Goal: Transaction & Acquisition: Book appointment/travel/reservation

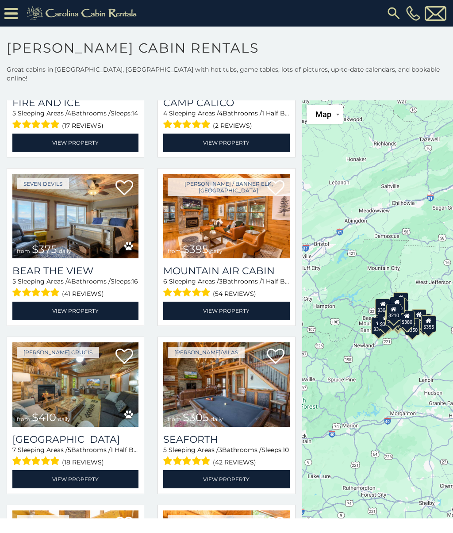
scroll to position [2113, 0]
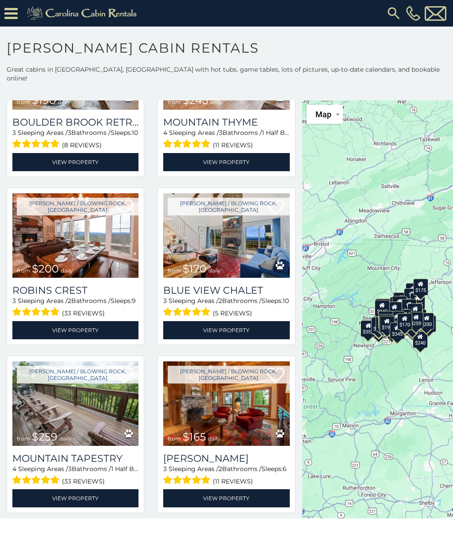
scroll to position [6691, 0]
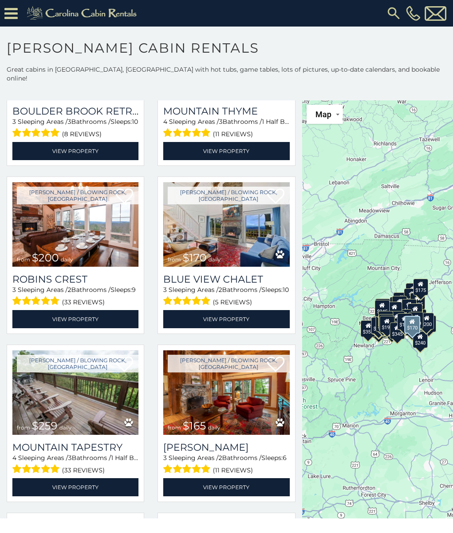
click at [178, 226] on img at bounding box center [226, 224] width 126 height 84
click at [179, 227] on img at bounding box center [226, 224] width 126 height 84
click at [272, 206] on link at bounding box center [276, 197] width 18 height 19
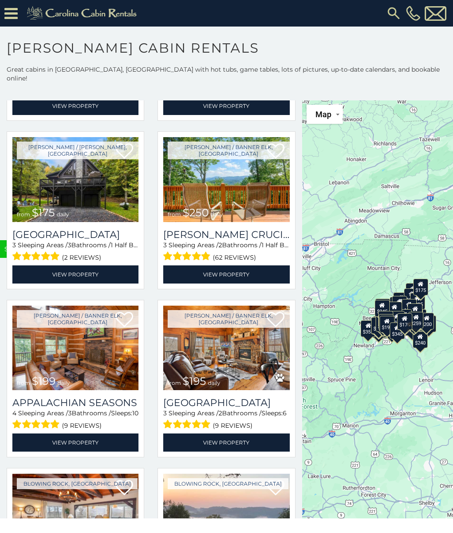
scroll to position [7107, 0]
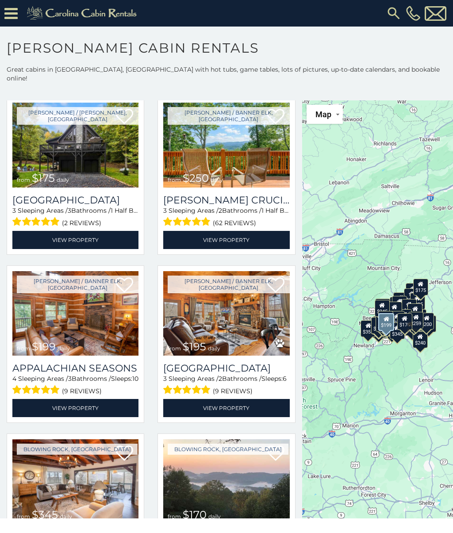
click at [30, 290] on link "Boone / Banner Elk, NC" at bounding box center [78, 285] width 122 height 18
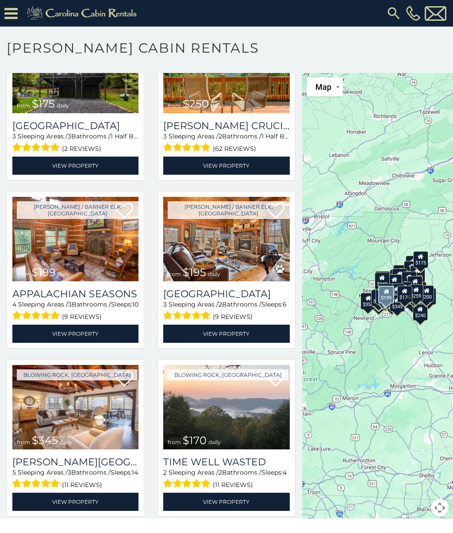
scroll to position [27, 0]
click at [188, 383] on img at bounding box center [226, 407] width 126 height 84
click at [180, 376] on img at bounding box center [226, 407] width 126 height 84
click at [174, 369] on link "Blowing Rock, NC" at bounding box center [228, 374] width 121 height 11
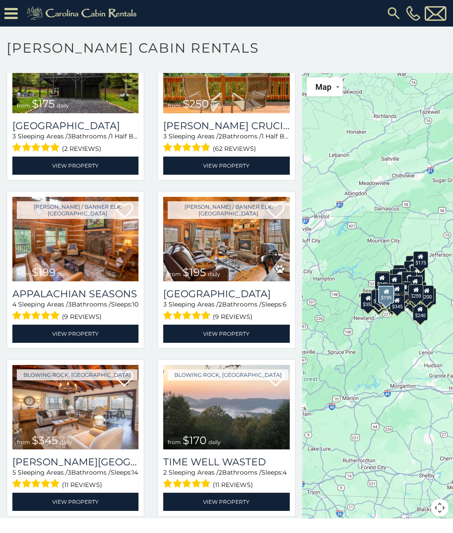
click at [188, 414] on img at bounding box center [226, 407] width 126 height 84
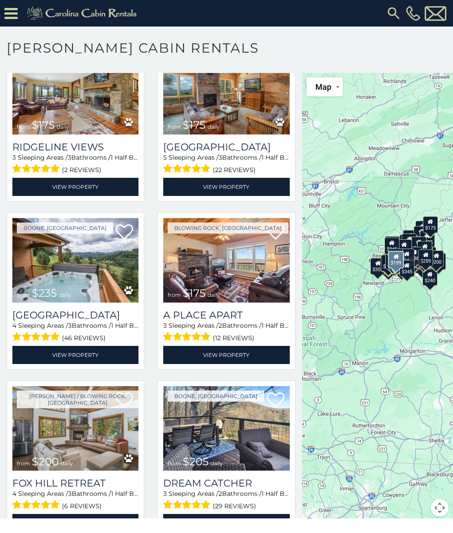
scroll to position [5916, 0]
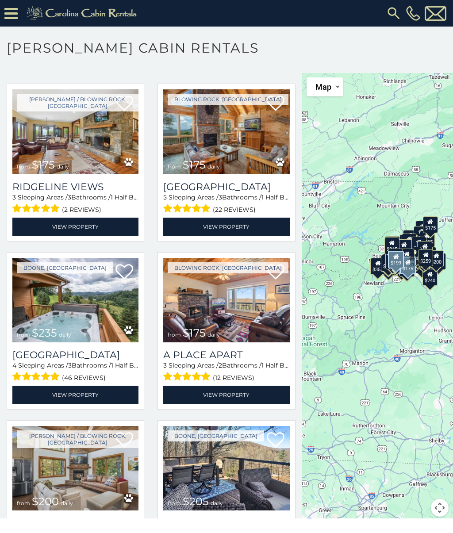
click at [262, 140] on img at bounding box center [226, 131] width 126 height 84
click at [287, 146] on img at bounding box center [226, 131] width 126 height 84
click at [287, 148] on img at bounding box center [226, 131] width 126 height 84
click at [289, 146] on img at bounding box center [226, 131] width 126 height 84
click at [275, 119] on img at bounding box center [226, 131] width 126 height 84
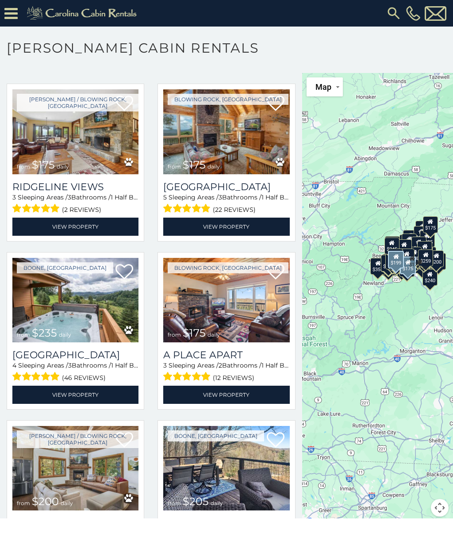
click at [277, 233] on link "View Property" at bounding box center [226, 227] width 126 height 18
click at [288, 155] on img at bounding box center [226, 131] width 126 height 84
click at [295, 172] on div "Blowing Rock, NC from $175 daily Blue Ridge View 5 Sleeping Areas / 3 Bathrooms…" at bounding box center [226, 165] width 151 height 163
click at [289, 192] on h3 "Blue Ridge View" at bounding box center [226, 187] width 126 height 12
click at [288, 203] on div "5 Sleeping Areas / 3 Bathrooms / 1 Half Baths / Sleeps: 10 (22 reviews)" at bounding box center [226, 204] width 126 height 23
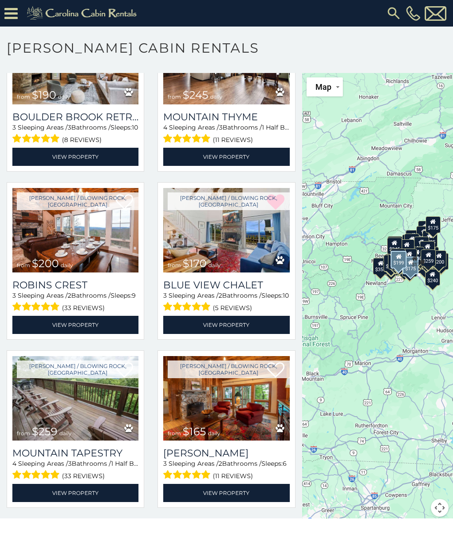
scroll to position [6641, 0]
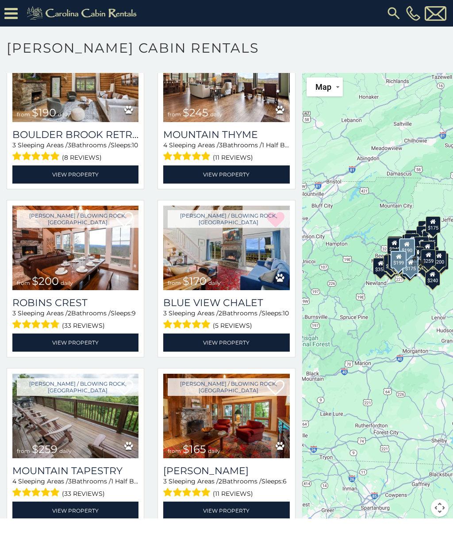
click at [30, 103] on img at bounding box center [75, 80] width 126 height 84
click at [27, 100] on img at bounding box center [75, 80] width 126 height 84
click at [29, 102] on img at bounding box center [75, 80] width 126 height 84
click at [25, 95] on img at bounding box center [75, 80] width 126 height 84
click at [42, 163] on span at bounding box center [36, 156] width 48 height 14
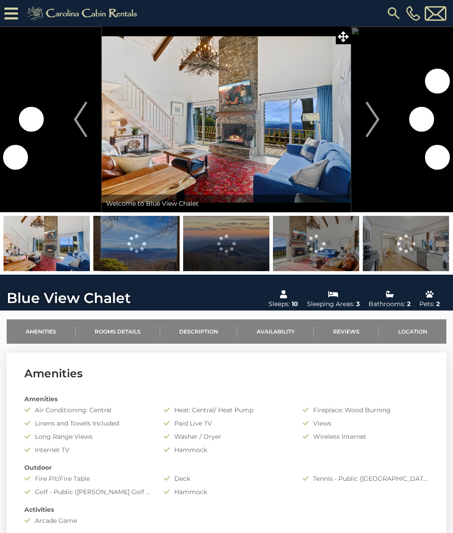
click at [362, 111] on button "Next" at bounding box center [372, 120] width 43 height 186
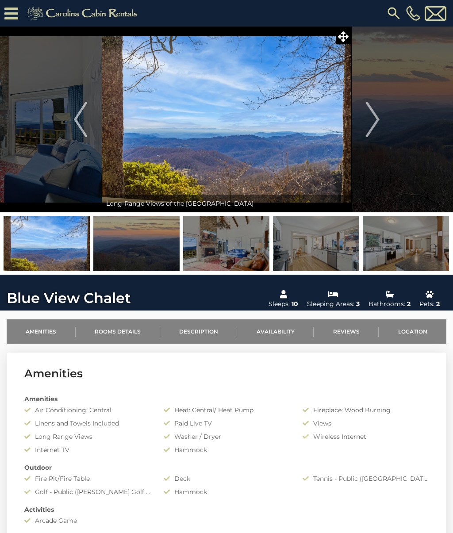
click at [73, 115] on button "Previous" at bounding box center [80, 120] width 43 height 186
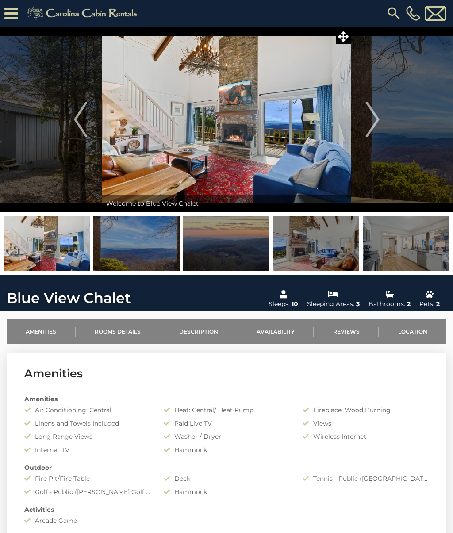
click at [373, 128] on img "Next" at bounding box center [372, 119] width 13 height 35
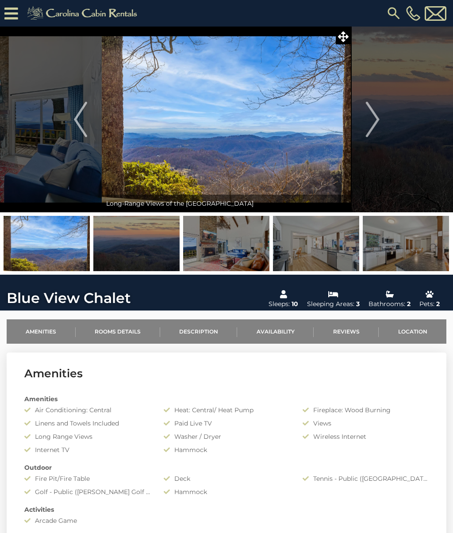
click at [373, 126] on img "Next" at bounding box center [372, 119] width 13 height 35
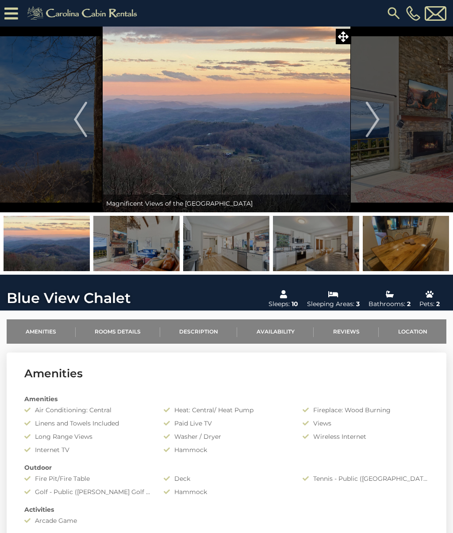
click at [371, 121] on img "Next" at bounding box center [372, 119] width 13 height 35
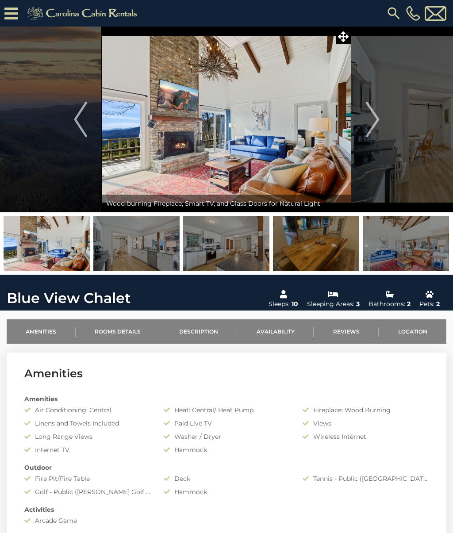
click at [372, 130] on img "Next" at bounding box center [372, 119] width 13 height 35
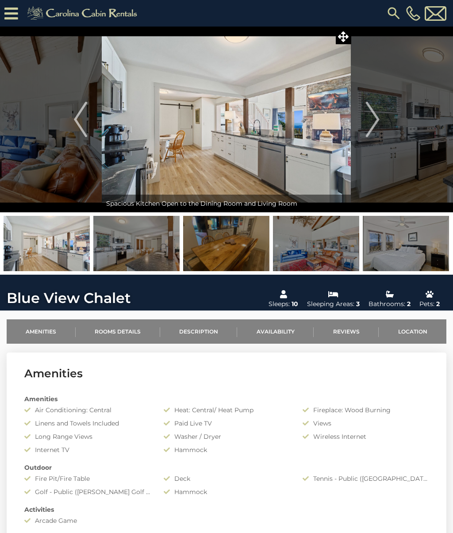
click at [90, 116] on button "Previous" at bounding box center [80, 120] width 43 height 186
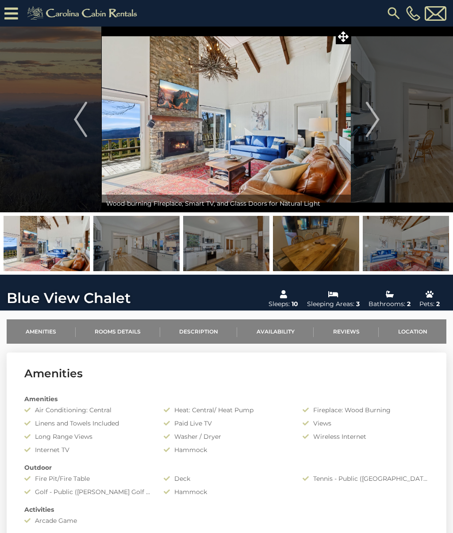
click at [369, 119] on img "Next" at bounding box center [372, 119] width 13 height 35
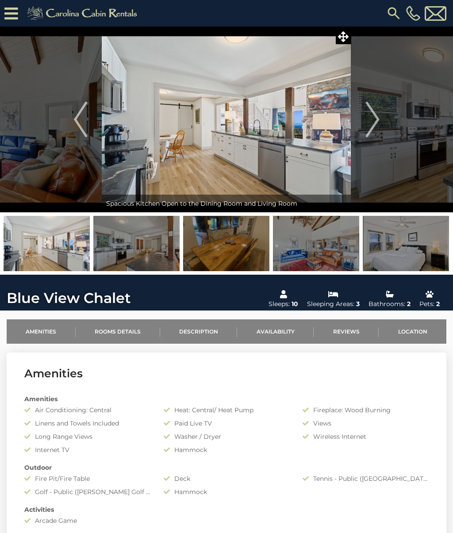
click at [368, 121] on img "Next" at bounding box center [372, 119] width 13 height 35
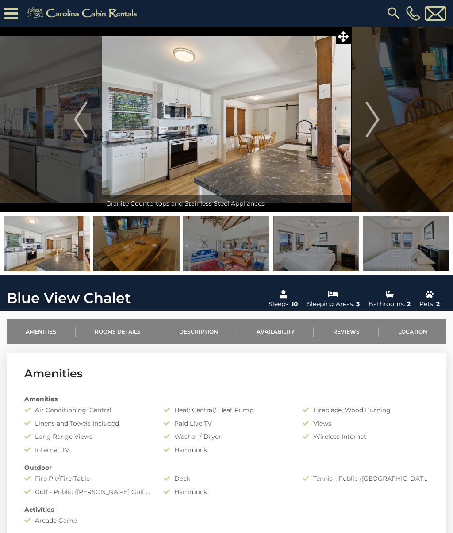
click at [368, 122] on img "Next" at bounding box center [372, 119] width 13 height 35
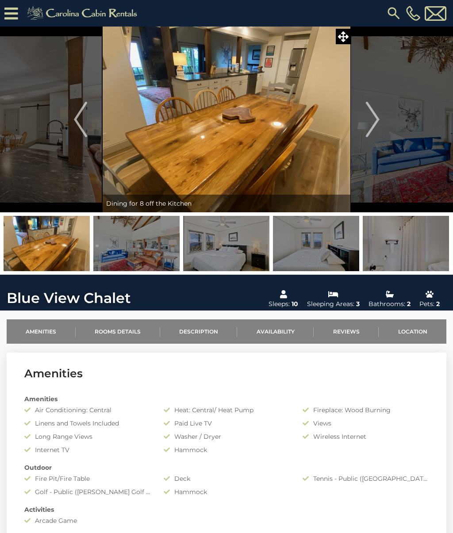
click at [368, 119] on img "Next" at bounding box center [372, 119] width 13 height 35
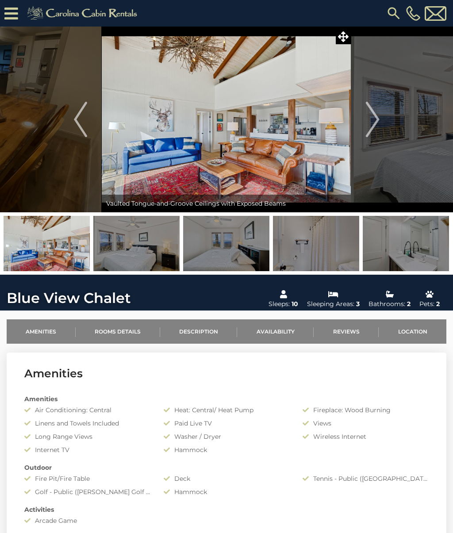
click at [368, 118] on img "Next" at bounding box center [372, 119] width 13 height 35
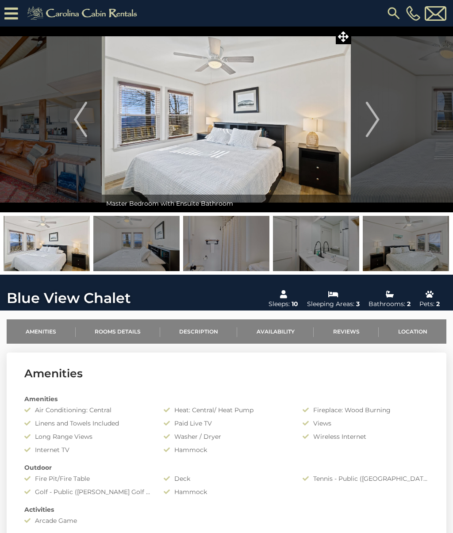
click at [367, 119] on img "Next" at bounding box center [372, 119] width 13 height 35
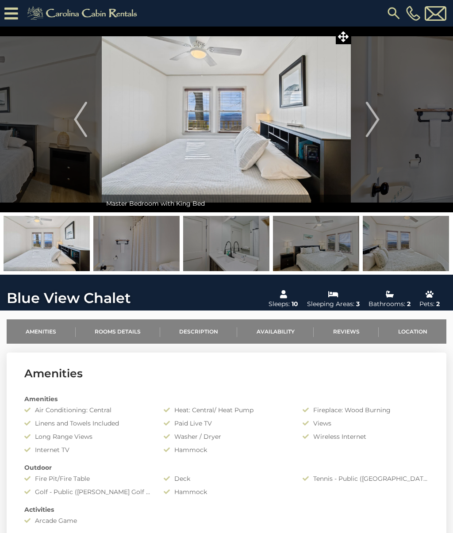
click at [84, 126] on img "Previous" at bounding box center [80, 119] width 13 height 35
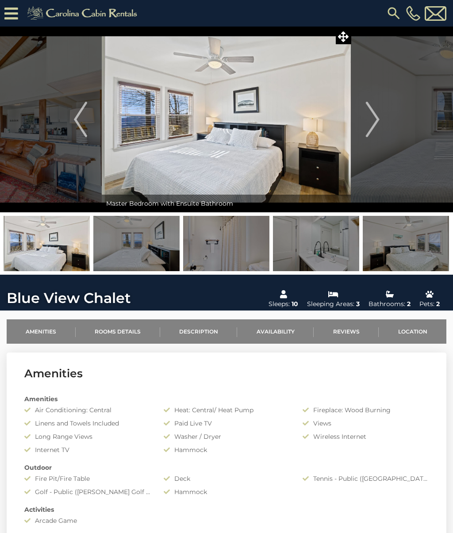
click at [75, 119] on img "Previous" at bounding box center [80, 119] width 13 height 35
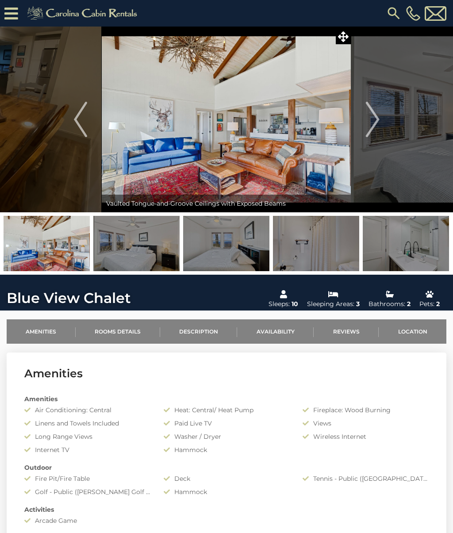
click at [76, 118] on img "Previous" at bounding box center [80, 119] width 13 height 35
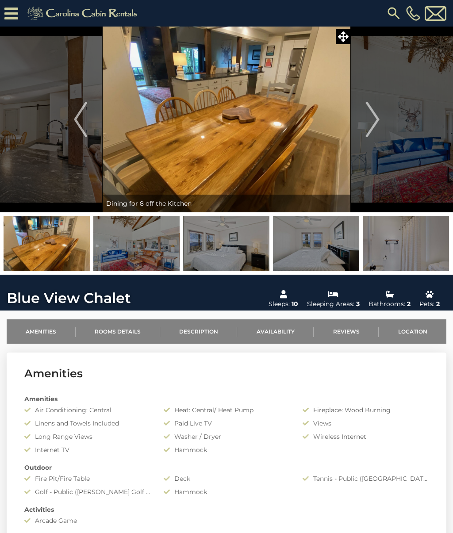
click at [73, 116] on button "Previous" at bounding box center [80, 120] width 43 height 186
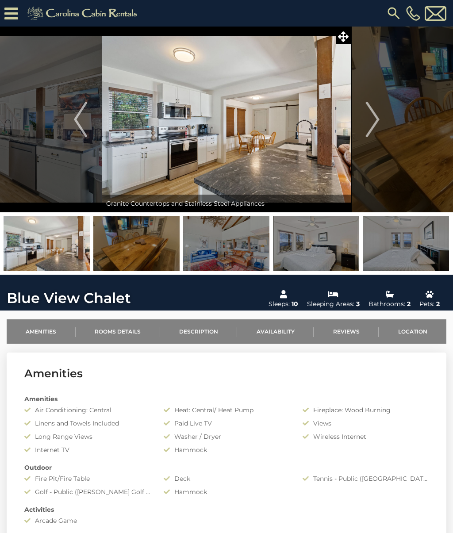
click at [376, 119] on img "Next" at bounding box center [372, 119] width 13 height 35
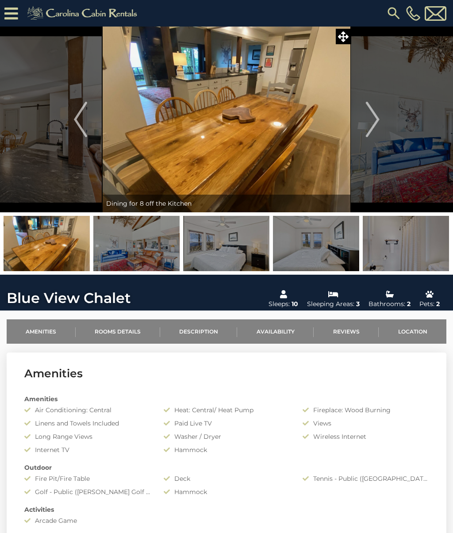
click at [374, 116] on img "Next" at bounding box center [372, 119] width 13 height 35
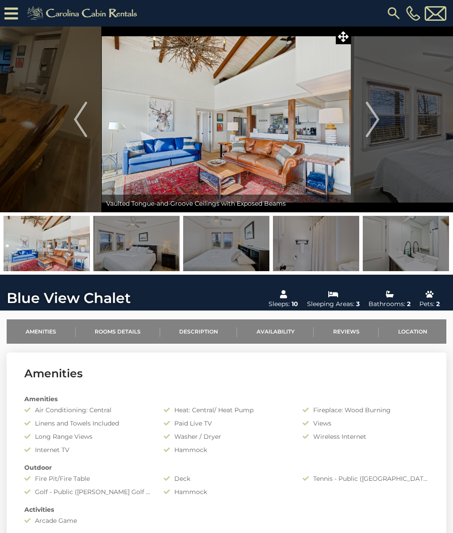
click at [77, 117] on img "Previous" at bounding box center [80, 119] width 13 height 35
click at [77, 120] on img "Previous" at bounding box center [80, 119] width 13 height 35
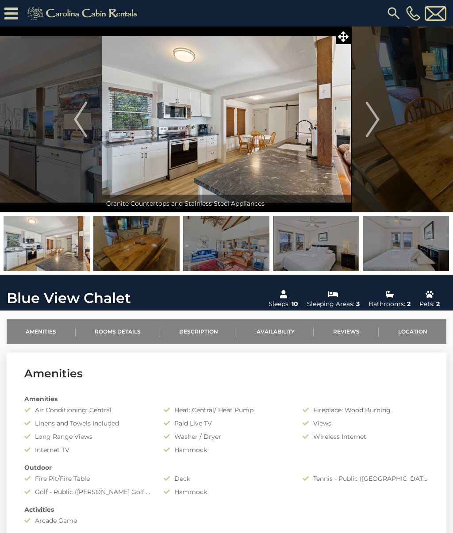
click at [78, 122] on img "Previous" at bounding box center [80, 119] width 13 height 35
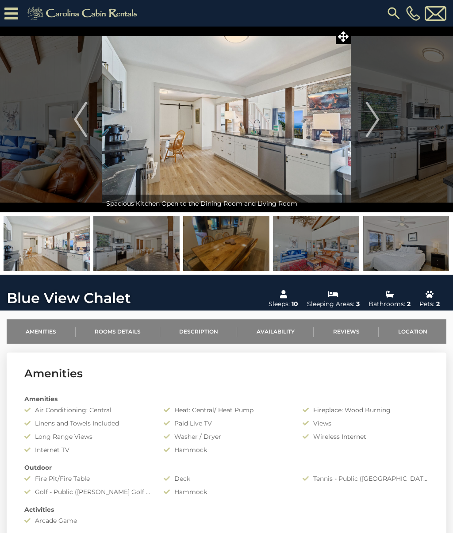
click at [372, 121] on img "Next" at bounding box center [372, 119] width 13 height 35
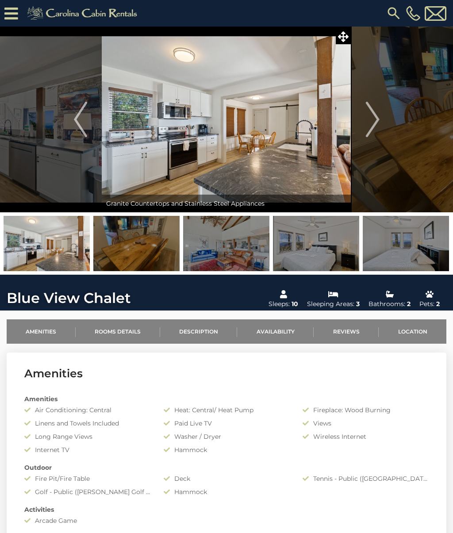
click at [371, 121] on img "Next" at bounding box center [372, 119] width 13 height 35
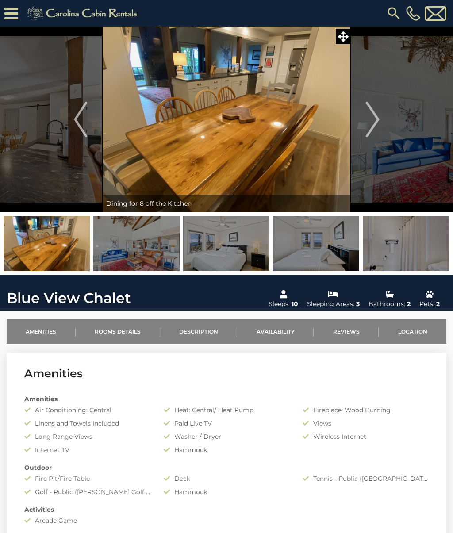
click at [84, 125] on img "Previous" at bounding box center [80, 119] width 13 height 35
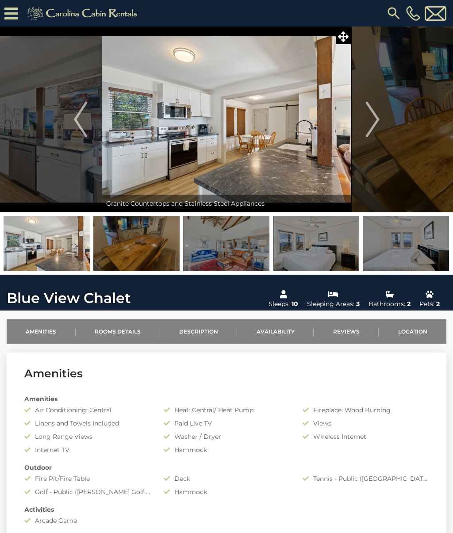
click at [376, 130] on img "Next" at bounding box center [372, 119] width 13 height 35
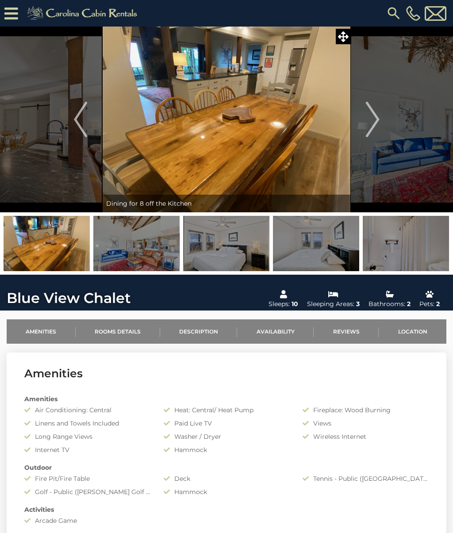
click at [373, 123] on img "Next" at bounding box center [372, 119] width 13 height 35
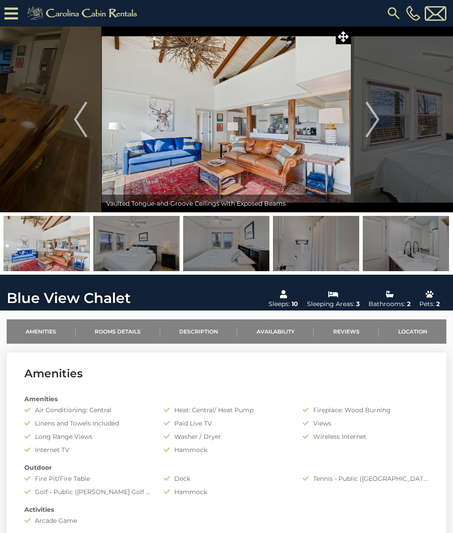
click at [373, 119] on img "Next" at bounding box center [372, 119] width 13 height 35
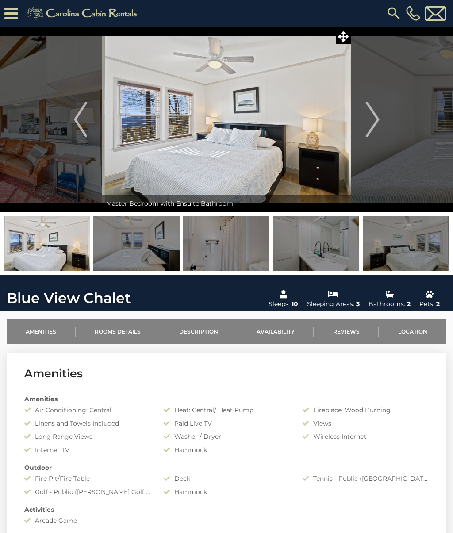
click at [372, 119] on img "Next" at bounding box center [372, 119] width 13 height 35
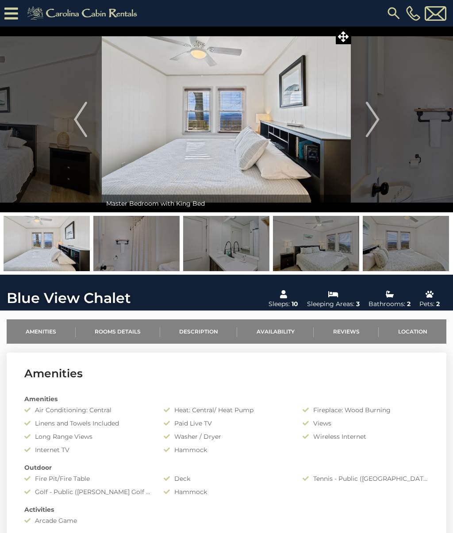
click at [371, 118] on img "Next" at bounding box center [372, 119] width 13 height 35
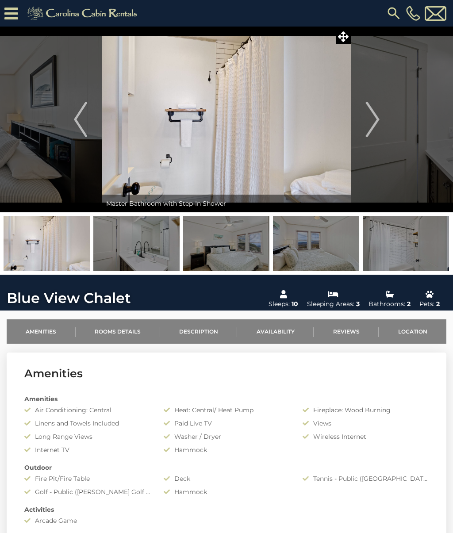
click at [370, 119] on img "Next" at bounding box center [372, 119] width 13 height 35
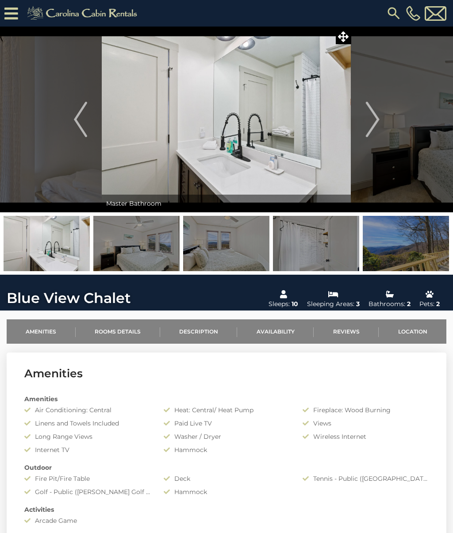
click at [369, 119] on img "Next" at bounding box center [372, 119] width 13 height 35
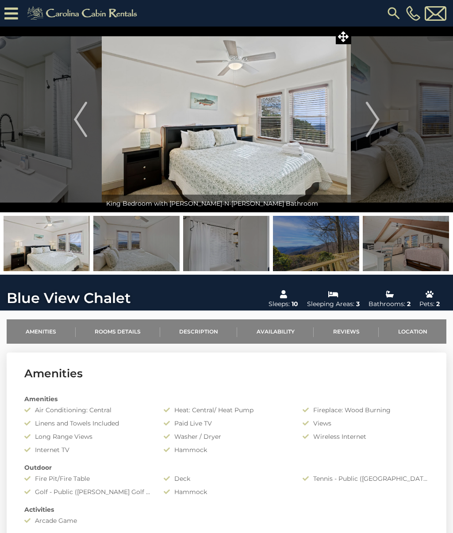
click at [370, 121] on img "Next" at bounding box center [372, 119] width 13 height 35
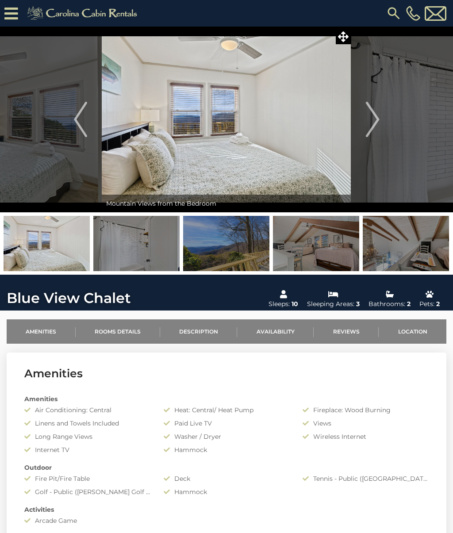
click at [369, 120] on img "Next" at bounding box center [372, 119] width 13 height 35
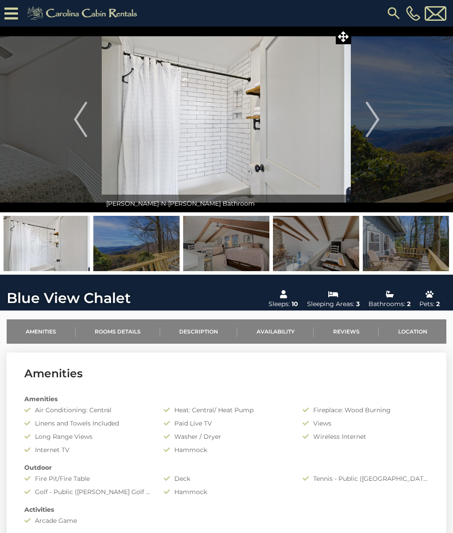
click at [371, 124] on img "Next" at bounding box center [372, 119] width 13 height 35
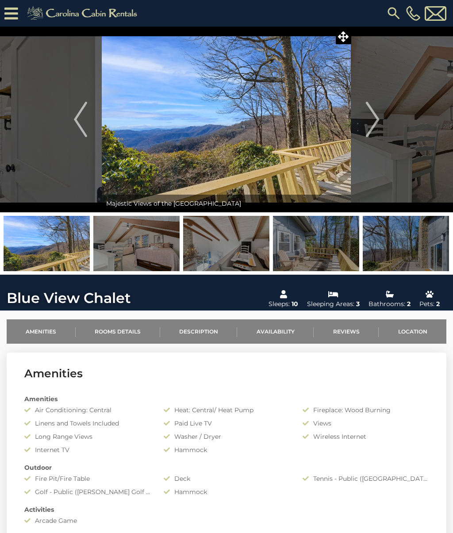
click at [372, 138] on button "Next" at bounding box center [372, 120] width 43 height 186
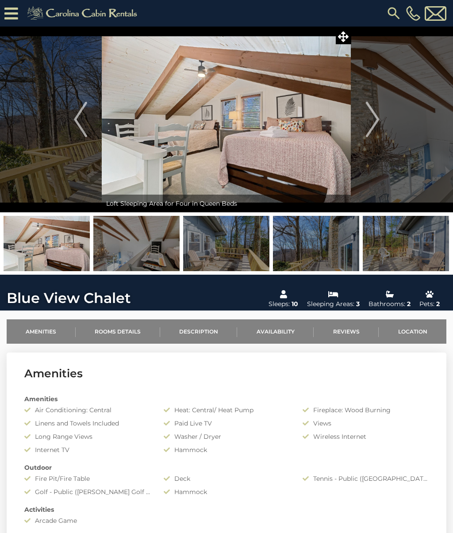
click at [373, 129] on img "Next" at bounding box center [372, 119] width 13 height 35
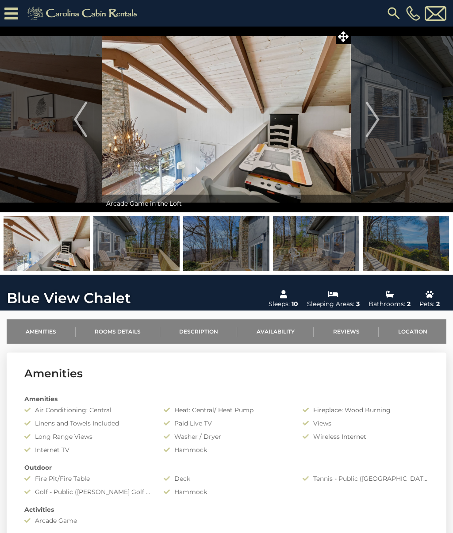
click at [371, 125] on img "Next" at bounding box center [372, 119] width 13 height 35
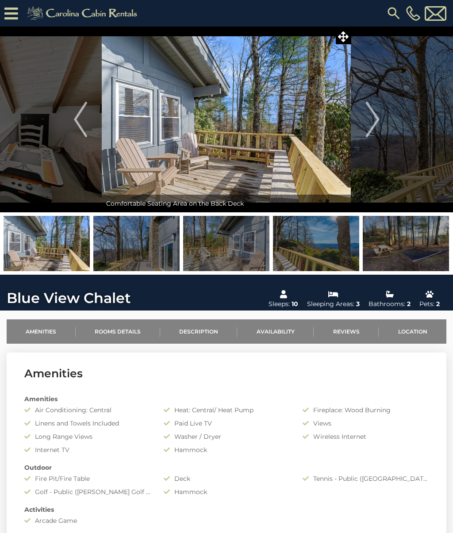
click at [373, 119] on img "Next" at bounding box center [372, 119] width 13 height 35
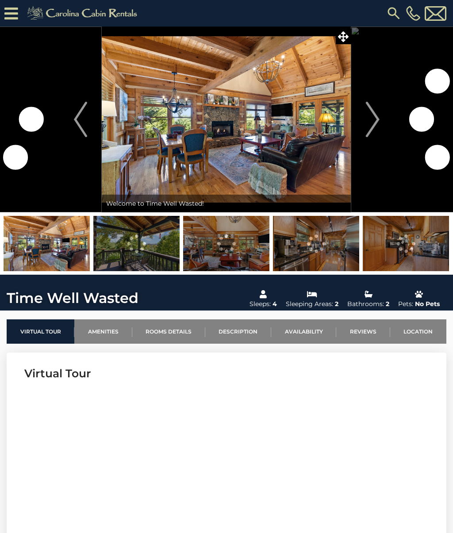
click at [370, 116] on img "Next" at bounding box center [372, 119] width 13 height 35
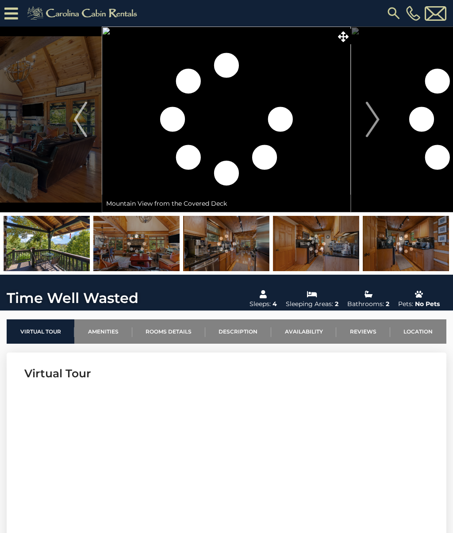
click at [372, 117] on img "Next" at bounding box center [372, 119] width 13 height 35
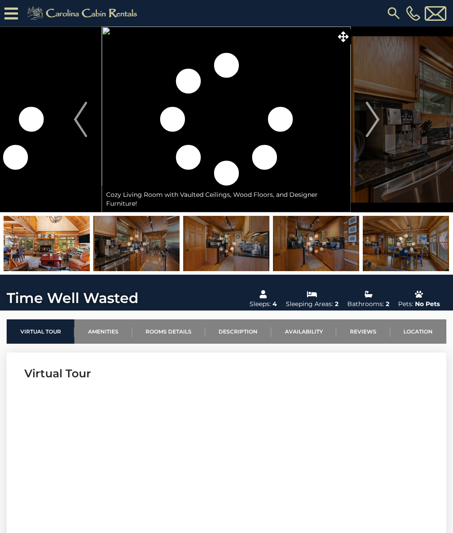
click at [79, 104] on img "Previous" at bounding box center [80, 119] width 13 height 35
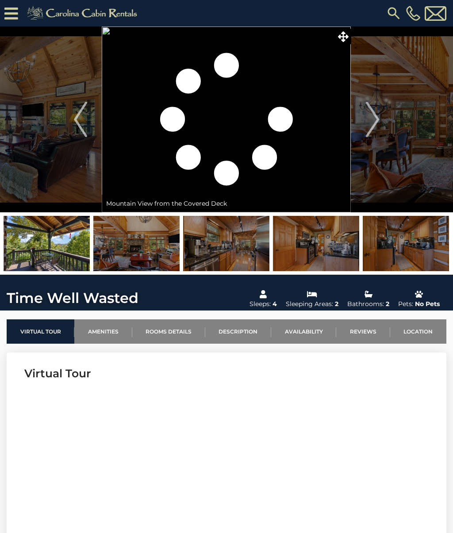
click at [74, 103] on img "Previous" at bounding box center [80, 119] width 13 height 35
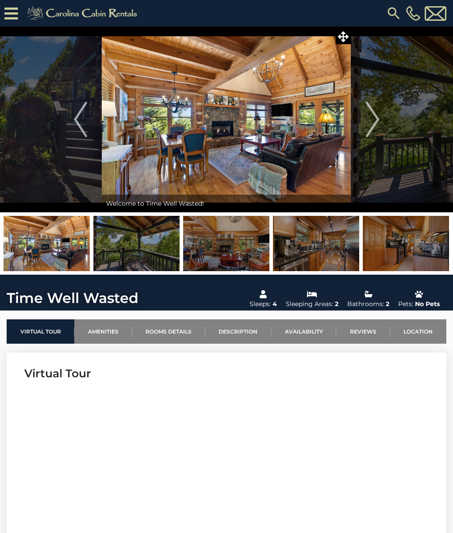
click at [364, 115] on button "Next" at bounding box center [372, 120] width 43 height 186
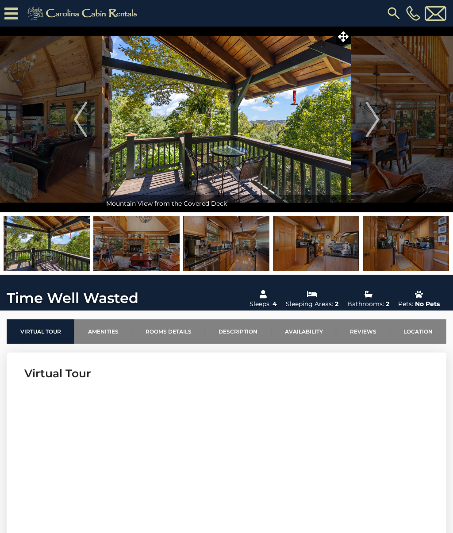
click at [367, 113] on img "Next" at bounding box center [372, 119] width 13 height 35
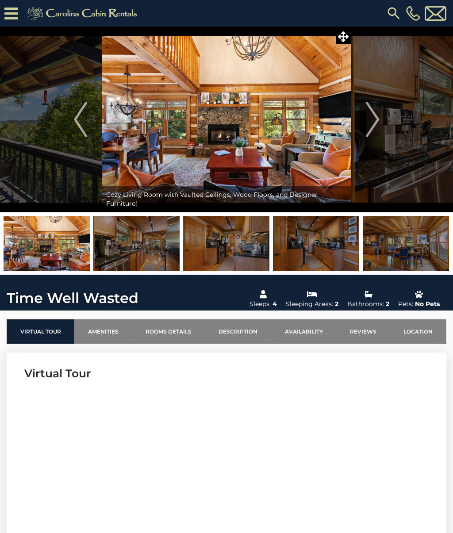
click at [368, 111] on img "Next" at bounding box center [372, 119] width 13 height 35
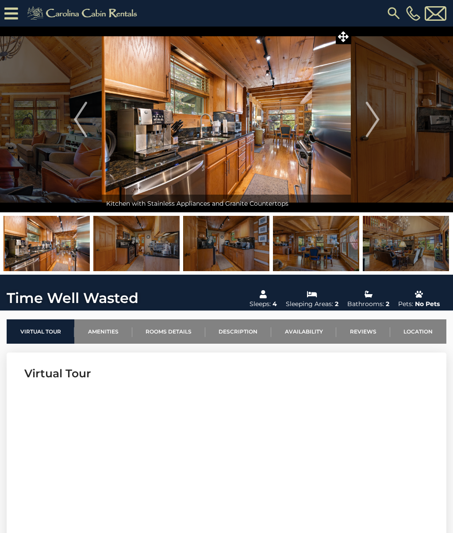
click at [367, 114] on img "Next" at bounding box center [372, 119] width 13 height 35
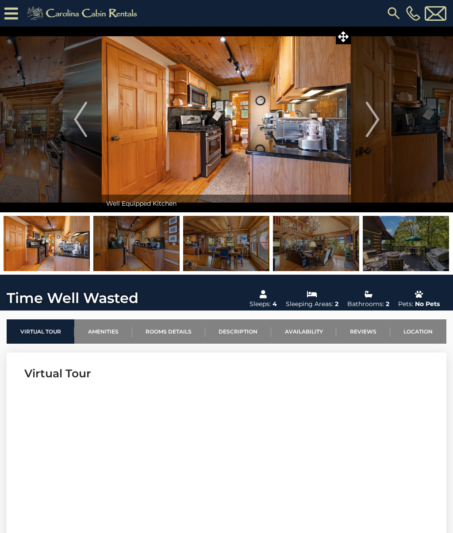
click at [368, 110] on img "Next" at bounding box center [372, 119] width 13 height 35
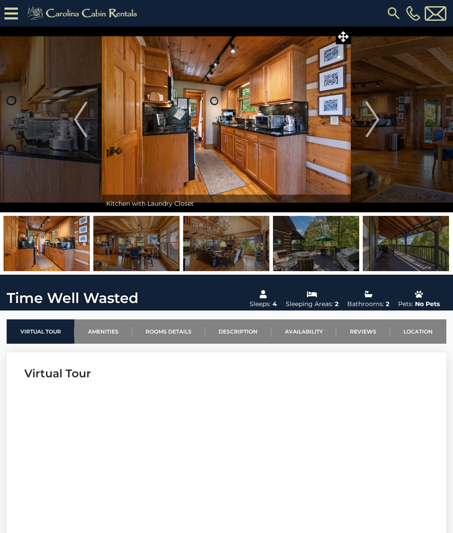
click at [367, 116] on img "Next" at bounding box center [372, 119] width 13 height 35
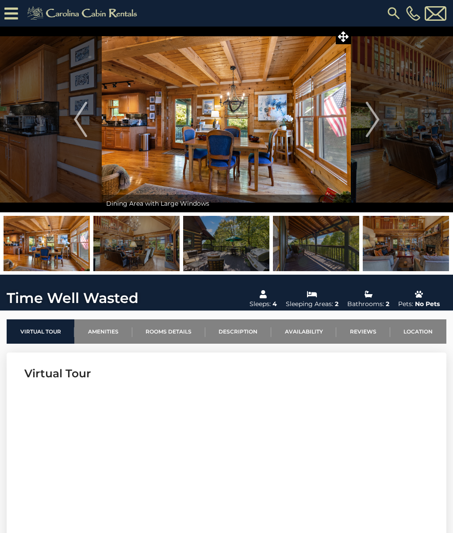
click at [368, 119] on img "Next" at bounding box center [372, 119] width 13 height 35
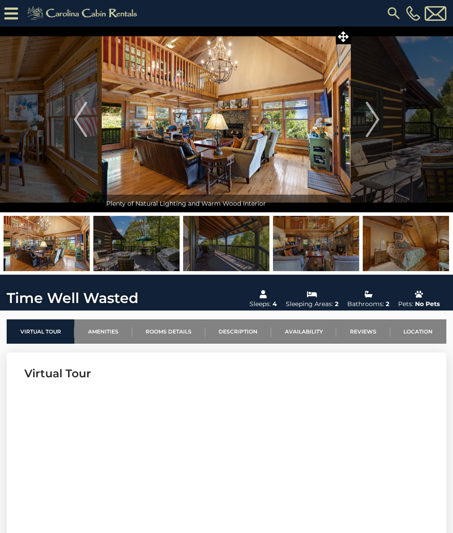
click at [369, 107] on img "Next" at bounding box center [372, 119] width 13 height 35
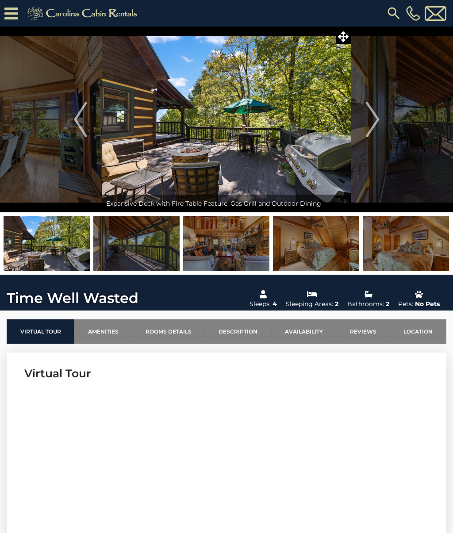
click at [367, 130] on img "Next" at bounding box center [372, 119] width 13 height 35
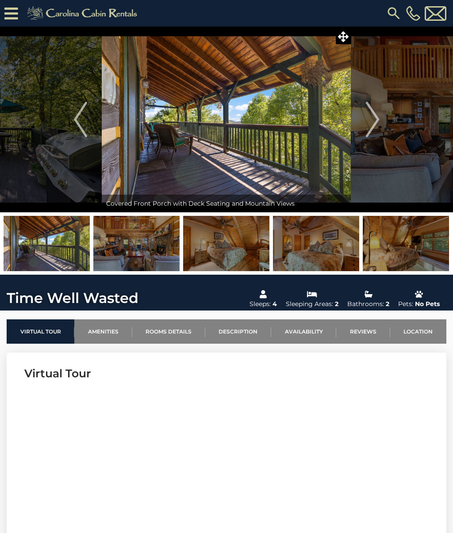
click at [92, 115] on button "Previous" at bounding box center [80, 120] width 43 height 186
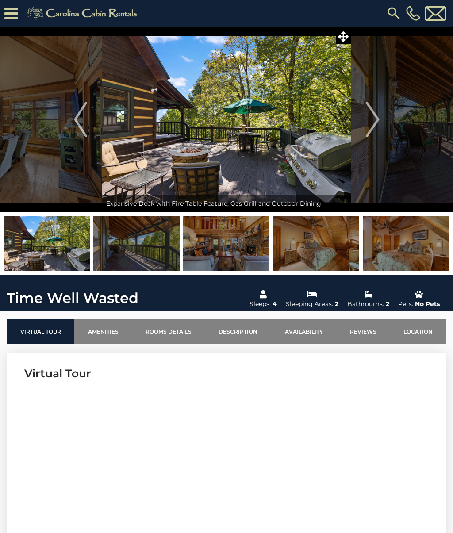
click at [374, 120] on img "Next" at bounding box center [372, 119] width 13 height 35
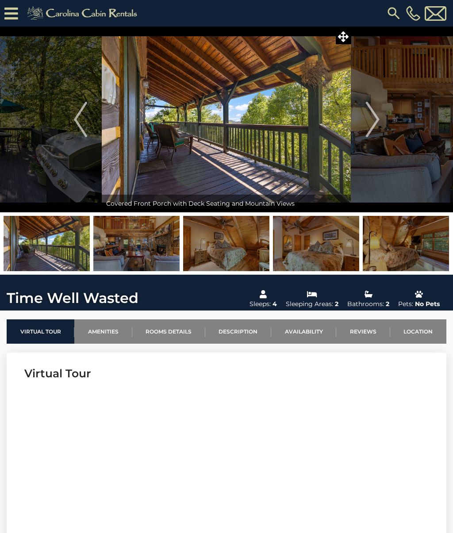
click at [372, 117] on img "Next" at bounding box center [372, 119] width 13 height 35
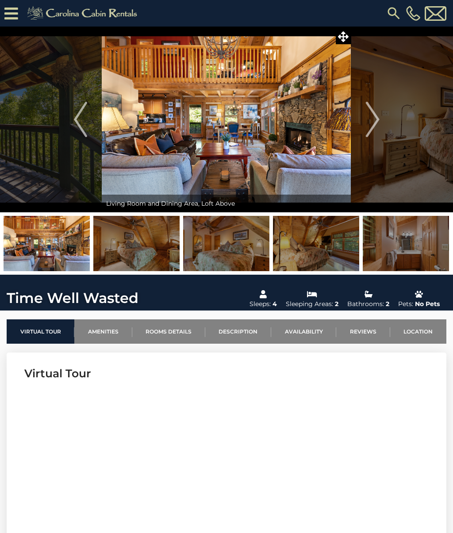
click at [376, 115] on img "Next" at bounding box center [372, 119] width 13 height 35
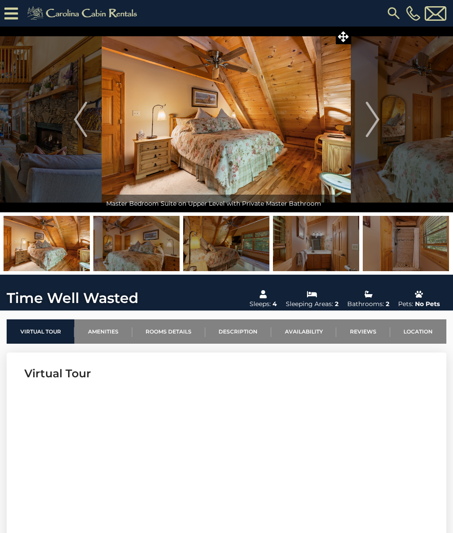
click at [376, 114] on img "Next" at bounding box center [372, 119] width 13 height 35
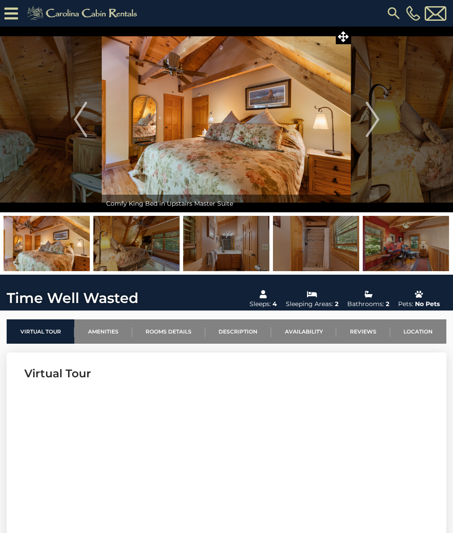
click at [77, 124] on img "Previous" at bounding box center [80, 119] width 13 height 35
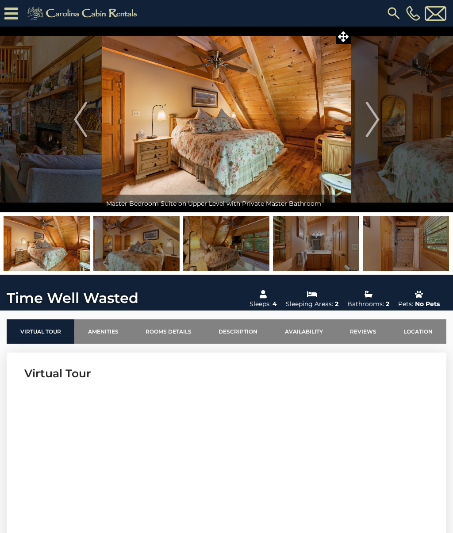
click at [382, 119] on button "Next" at bounding box center [372, 120] width 43 height 186
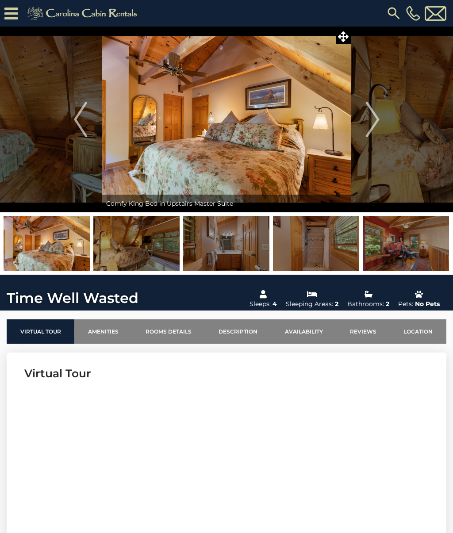
click at [382, 122] on button "Next" at bounding box center [372, 120] width 43 height 186
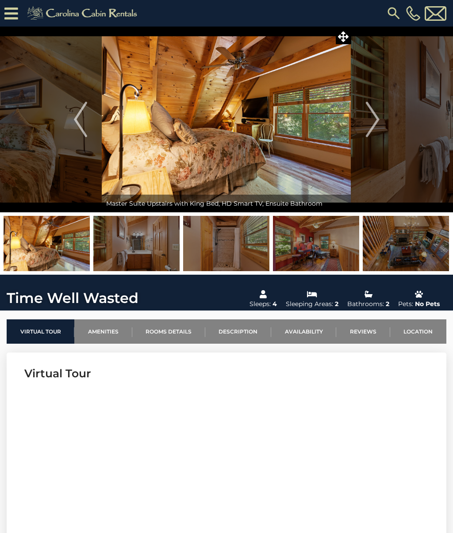
click at [378, 125] on img "Next" at bounding box center [372, 119] width 13 height 35
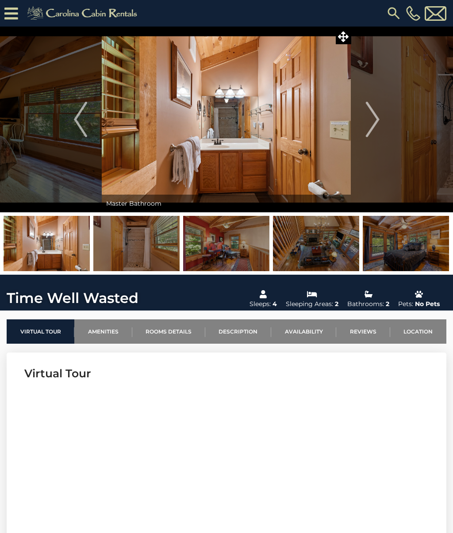
click at [80, 117] on img "Previous" at bounding box center [80, 119] width 13 height 35
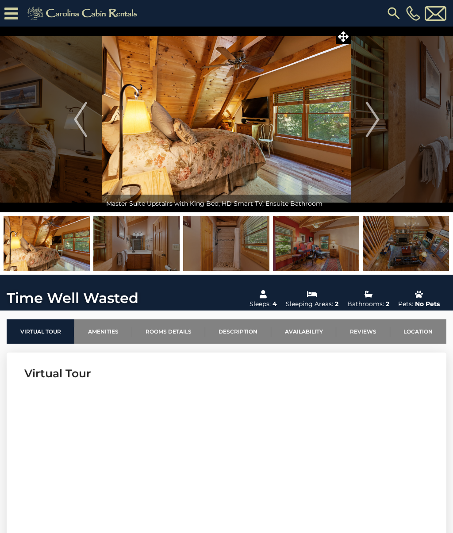
click at [89, 108] on button "Previous" at bounding box center [80, 120] width 43 height 186
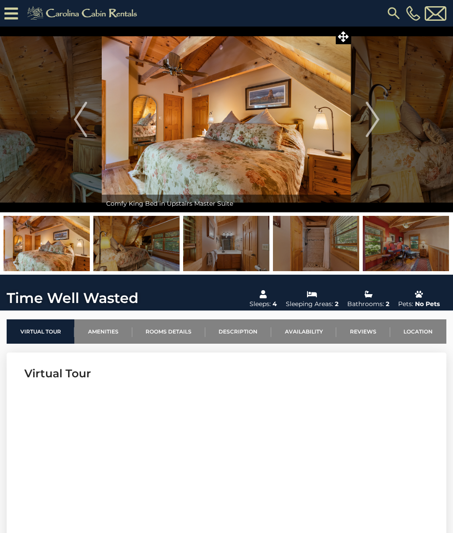
click at [84, 103] on img "Previous" at bounding box center [80, 119] width 13 height 35
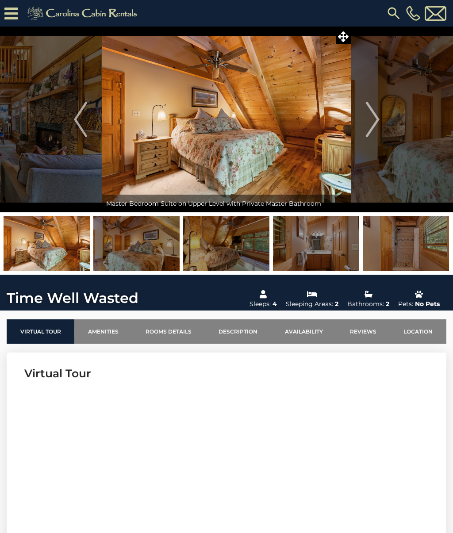
click at [80, 103] on img "Previous" at bounding box center [80, 119] width 13 height 35
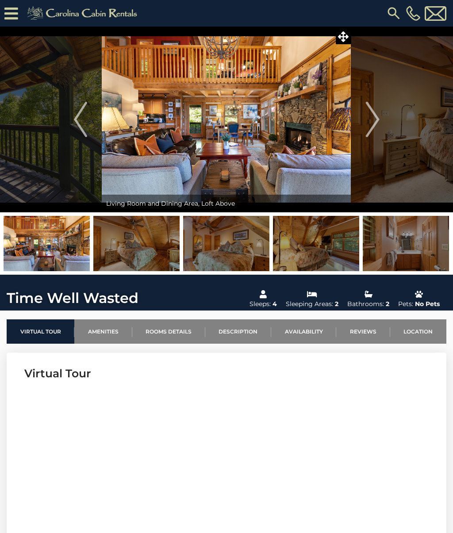
click at [376, 117] on img "Next" at bounding box center [372, 119] width 13 height 35
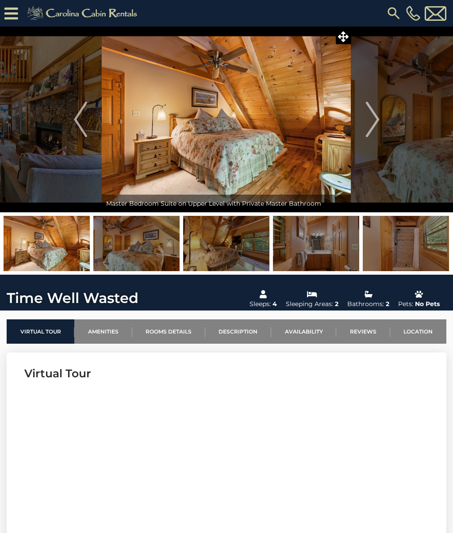
click at [375, 118] on img "Next" at bounding box center [372, 119] width 13 height 35
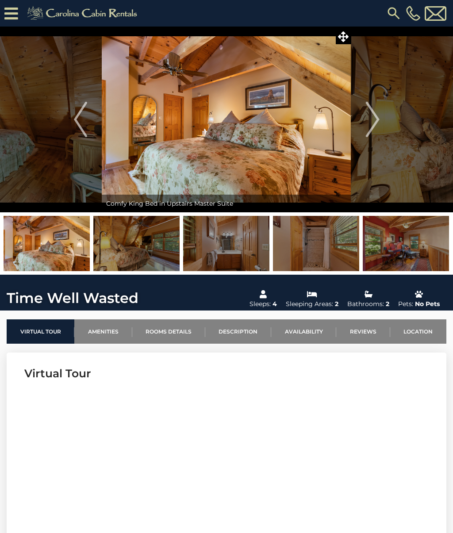
click at [374, 124] on img "Next" at bounding box center [372, 119] width 13 height 35
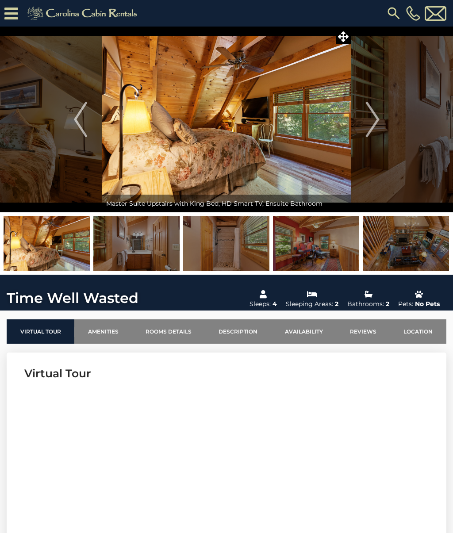
click at [373, 121] on img "Next" at bounding box center [372, 119] width 13 height 35
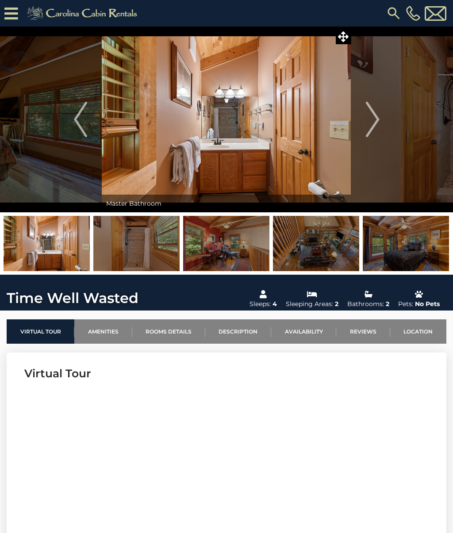
click at [372, 117] on img "Next" at bounding box center [372, 119] width 13 height 35
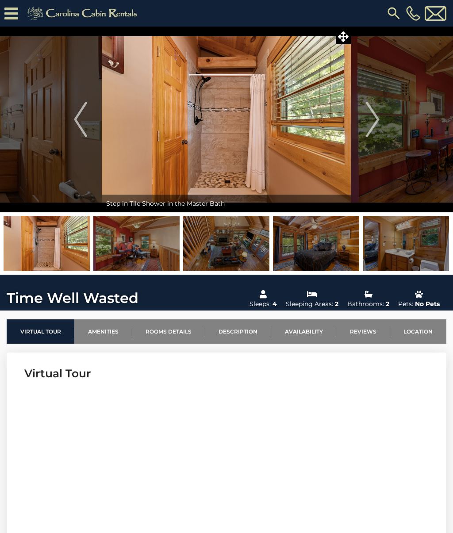
click at [372, 116] on img "Next" at bounding box center [372, 119] width 13 height 35
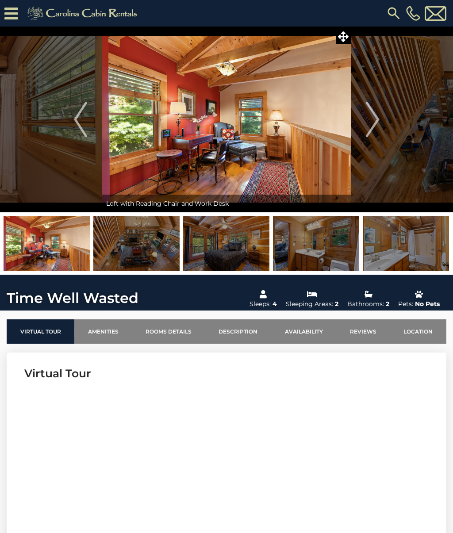
click at [372, 116] on img "Next" at bounding box center [372, 119] width 13 height 35
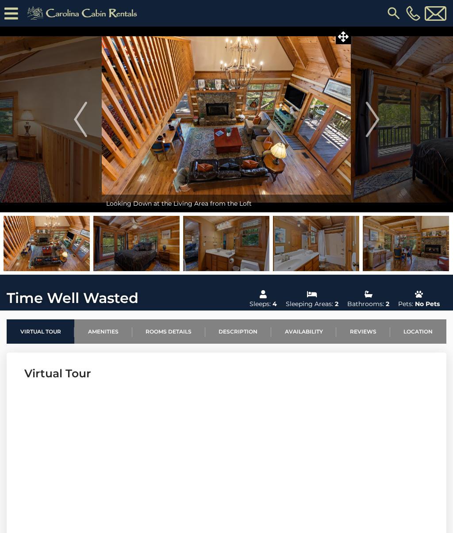
click at [372, 116] on img "Next" at bounding box center [372, 119] width 13 height 35
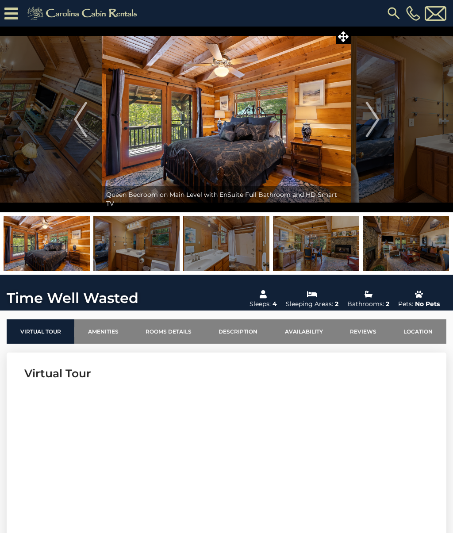
click at [372, 117] on img "Next" at bounding box center [372, 119] width 13 height 35
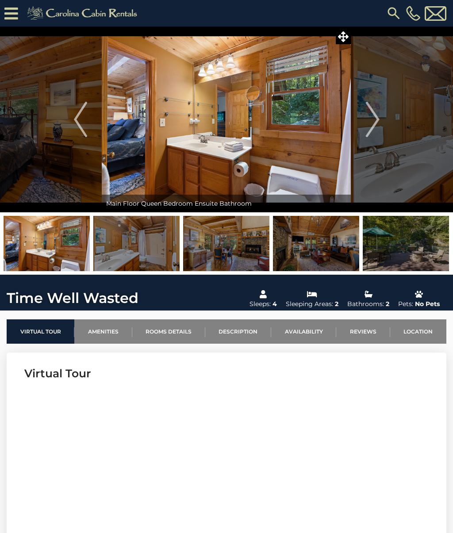
click at [98, 114] on button "Previous" at bounding box center [80, 120] width 43 height 186
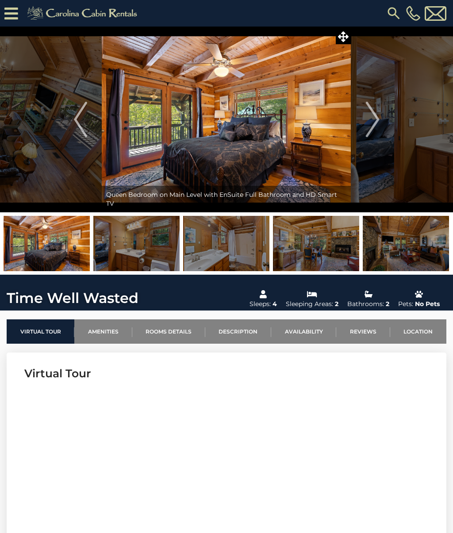
click at [369, 114] on img "Next" at bounding box center [372, 119] width 13 height 35
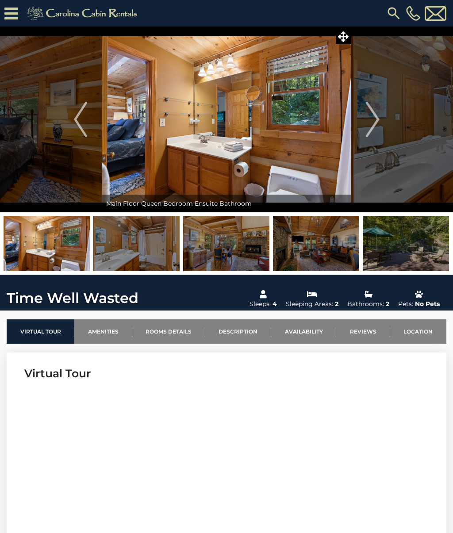
click at [368, 119] on img "Next" at bounding box center [372, 119] width 13 height 35
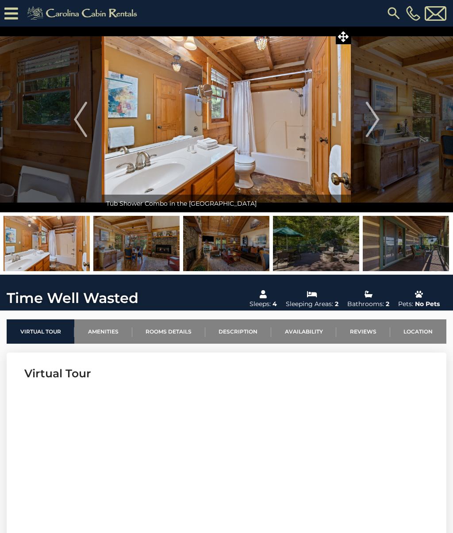
click at [369, 115] on img "Next" at bounding box center [372, 119] width 13 height 35
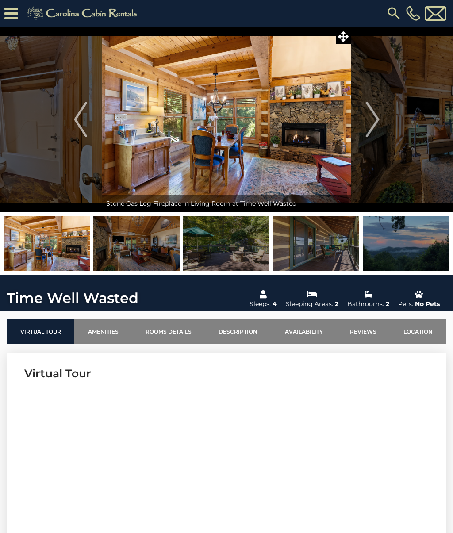
click at [367, 119] on img "Next" at bounding box center [372, 119] width 13 height 35
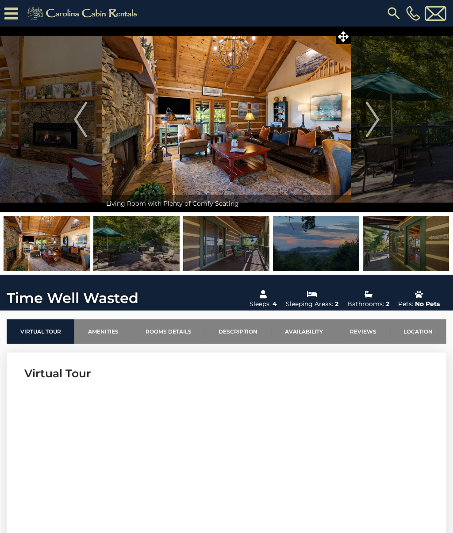
click at [366, 116] on img "Next" at bounding box center [372, 119] width 13 height 35
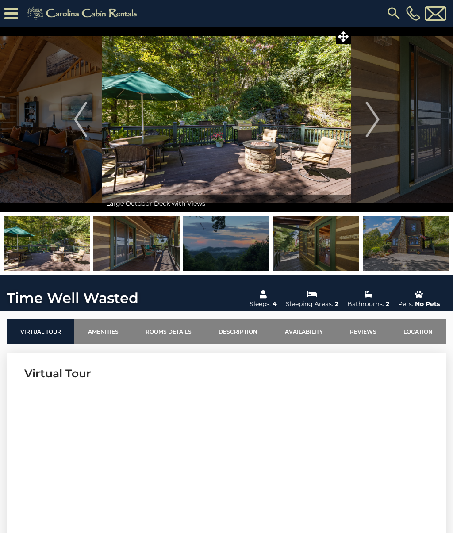
click at [368, 113] on img "Next" at bounding box center [372, 119] width 13 height 35
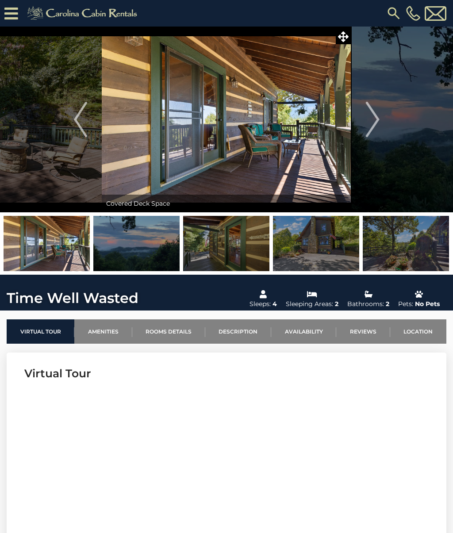
click at [368, 114] on img "Next" at bounding box center [372, 119] width 13 height 35
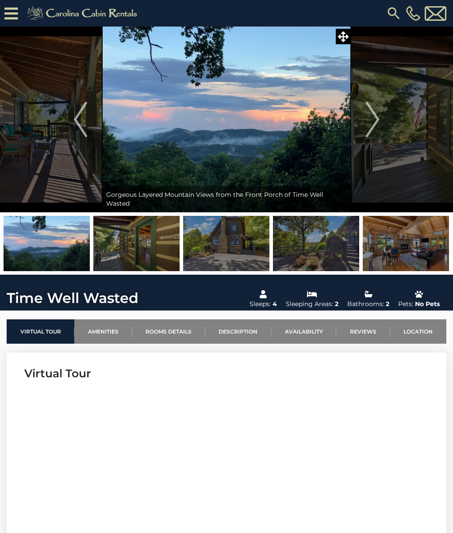
click at [375, 117] on img "Next" at bounding box center [372, 119] width 13 height 35
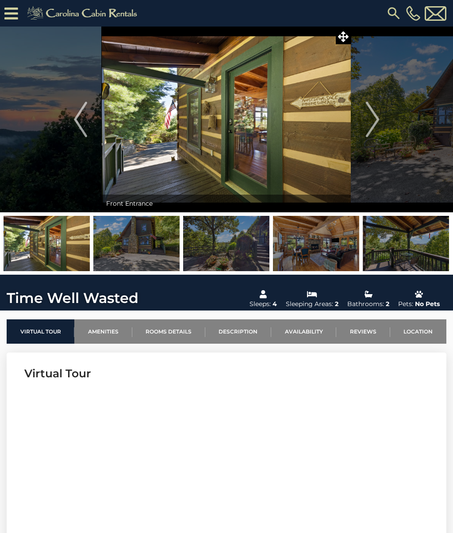
click at [368, 107] on img "Next" at bounding box center [372, 119] width 13 height 35
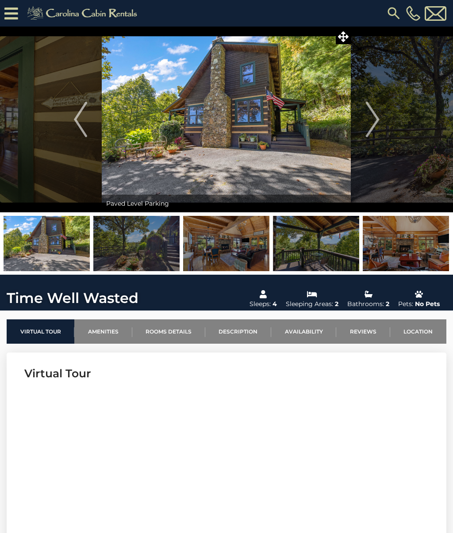
click at [370, 105] on img "Next" at bounding box center [372, 119] width 13 height 35
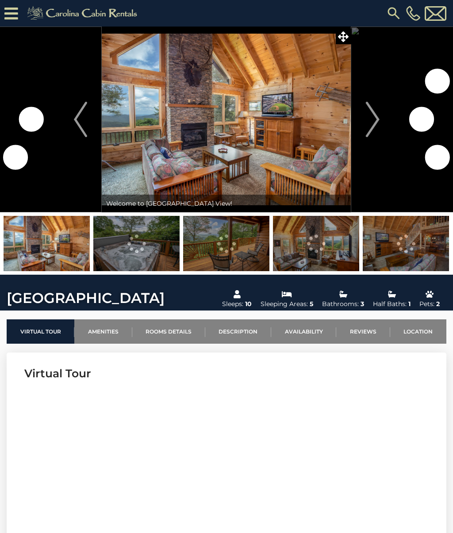
click at [374, 121] on img "Next" at bounding box center [372, 119] width 13 height 35
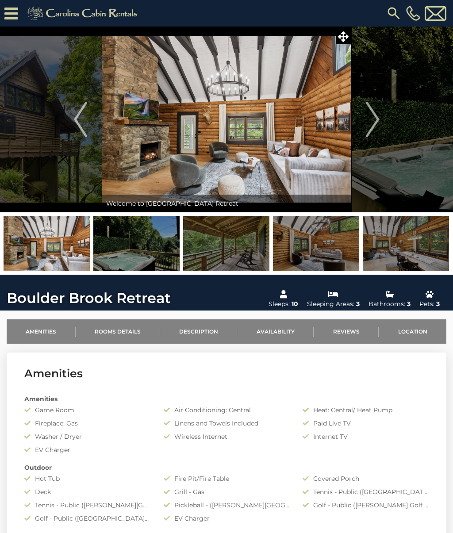
click at [368, 135] on img "Next" at bounding box center [372, 119] width 13 height 35
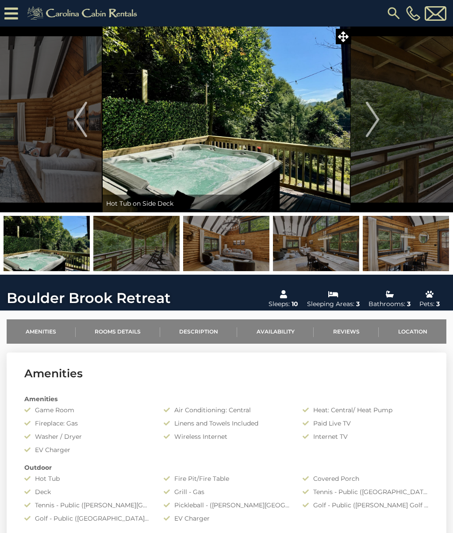
click at [367, 125] on img "Next" at bounding box center [372, 119] width 13 height 35
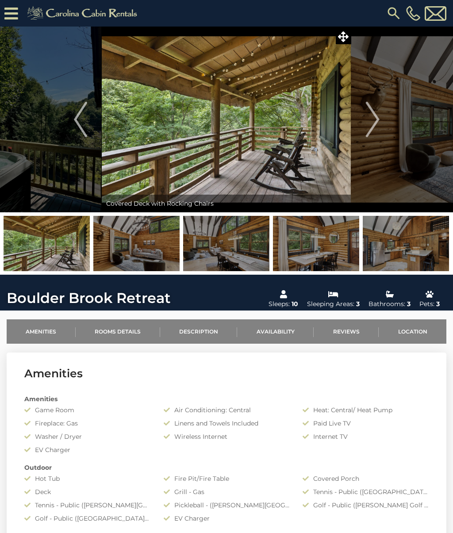
click at [365, 125] on button "Next" at bounding box center [372, 120] width 43 height 186
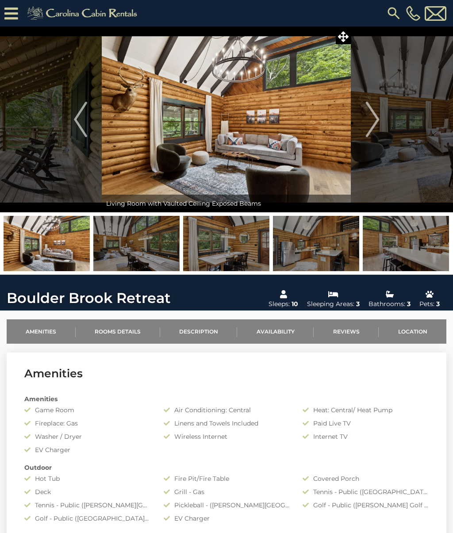
click at [364, 126] on button "Next" at bounding box center [372, 120] width 43 height 186
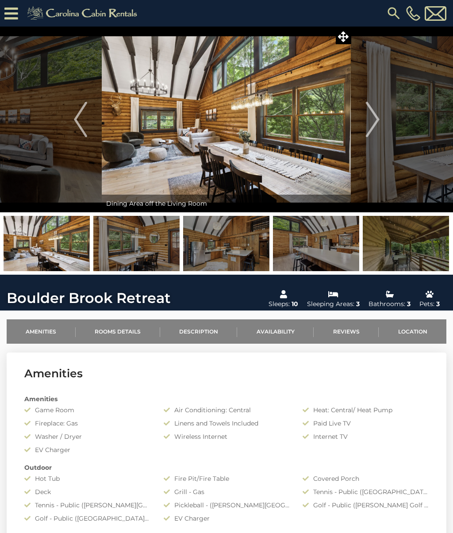
click at [365, 126] on button "Next" at bounding box center [372, 120] width 43 height 186
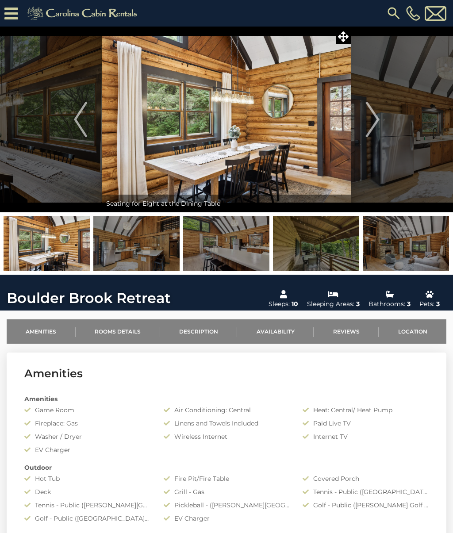
click at [367, 123] on img "Next" at bounding box center [372, 119] width 13 height 35
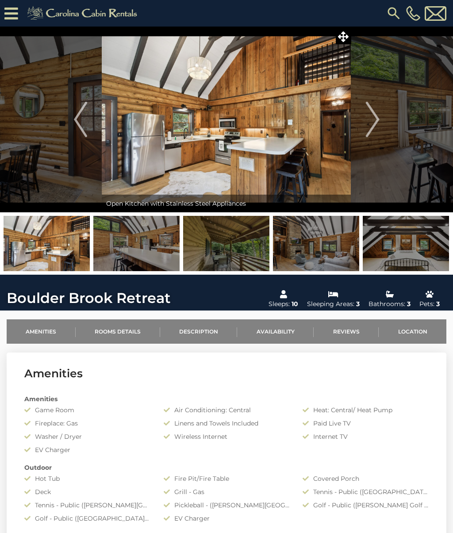
click at [366, 126] on img "Next" at bounding box center [372, 119] width 13 height 35
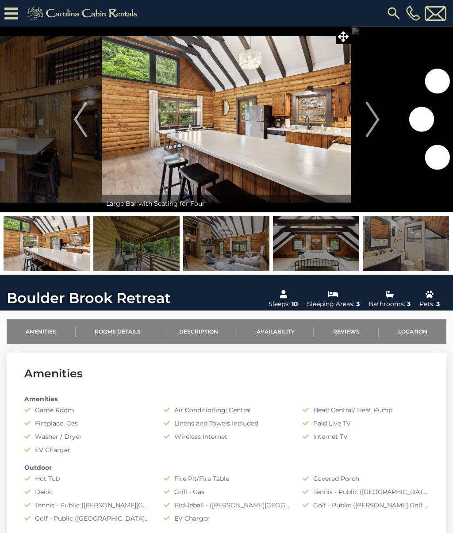
click at [366, 128] on img "Next" at bounding box center [372, 119] width 13 height 35
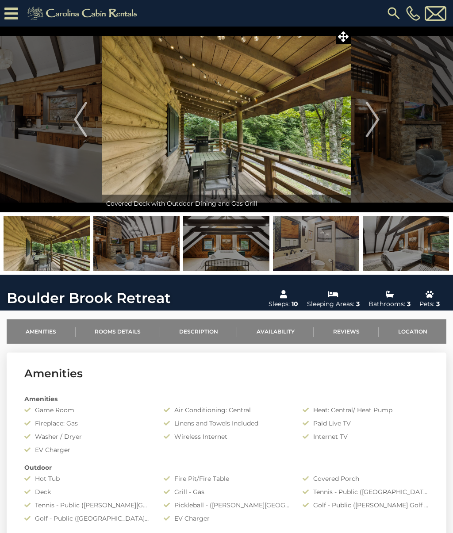
click at [369, 124] on img "Next" at bounding box center [372, 119] width 13 height 35
